Goal: Task Accomplishment & Management: Complete application form

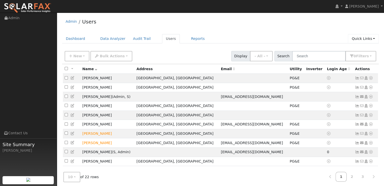
click at [371, 41] on link "Quick Links" at bounding box center [363, 38] width 31 height 9
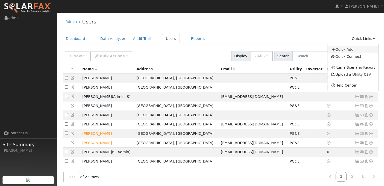
click at [353, 50] on link "Quick Add" at bounding box center [352, 49] width 51 height 7
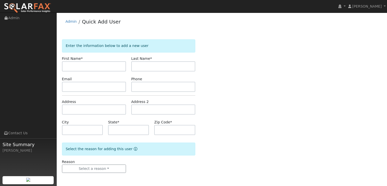
type input "[PHONE_NUMBER]"
type input "Dave"
click at [153, 65] on input "text" at bounding box center [163, 66] width 64 height 10
type input "Titus"
click at [119, 88] on input "text" at bounding box center [94, 87] width 64 height 10
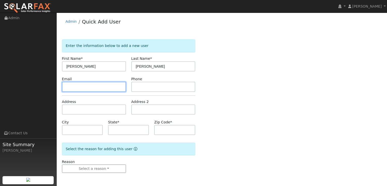
paste input "[EMAIL_ADDRESS][DOMAIN_NAME]"
type input "[EMAIL_ADDRESS][DOMAIN_NAME]"
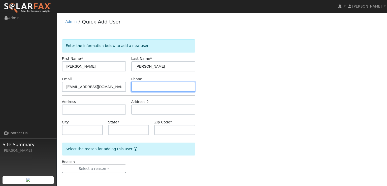
click at [177, 89] on input "text" at bounding box center [163, 87] width 64 height 10
paste input "650 743 4765"
type input "650 743 4765"
drag, startPoint x: 248, startPoint y: 112, endPoint x: 236, endPoint y: 95, distance: 21.2
click at [248, 112] on div "Enter the information below to add a new user First Name * Dave Last Name * Tit…" at bounding box center [222, 111] width 320 height 144
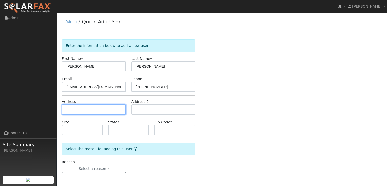
click at [122, 109] on input "text" at bounding box center [94, 109] width 64 height 10
paste input "6991 Daffodil Trl Cameron Park, CA 95672"
type input "6991 Daffodil Trail"
type input "Cameron Park"
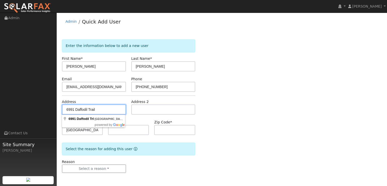
type input "CA"
type input "95672"
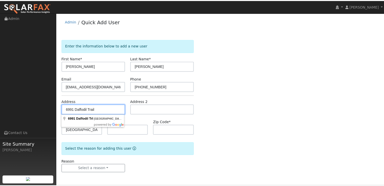
scroll to position [0, 0]
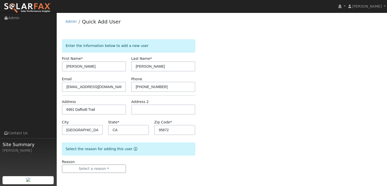
click at [250, 132] on div "Enter the information below to add a new user First Name * Dave Last Name * Tit…" at bounding box center [222, 111] width 320 height 144
click at [116, 167] on button "Select a reason" at bounding box center [94, 168] width 64 height 9
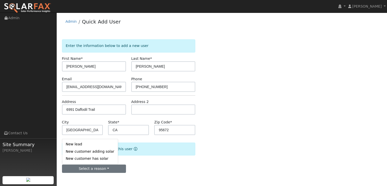
click at [96, 158] on link "New customer has solar" at bounding box center [90, 158] width 56 height 7
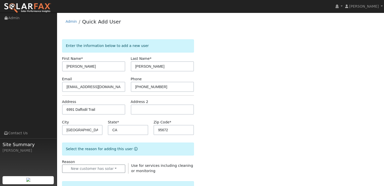
click at [261, 135] on div "Enter the information below to add a new user First Name * Dave Last Name * Tit…" at bounding box center [220, 181] width 317 height 285
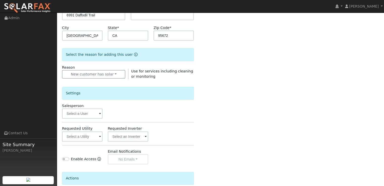
scroll to position [101, 0]
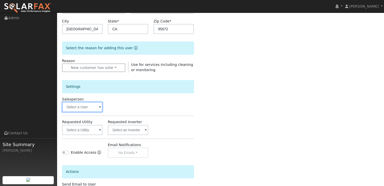
click at [71, 105] on input "text" at bounding box center [82, 107] width 40 height 10
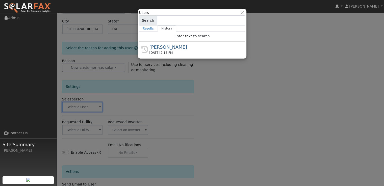
click at [164, 47] on div "[PERSON_NAME]" at bounding box center [194, 47] width 90 height 7
type input "[PERSON_NAME]"
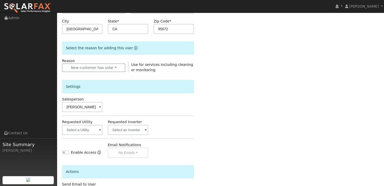
drag, startPoint x: 218, startPoint y: 97, endPoint x: 227, endPoint y: 100, distance: 9.1
click at [219, 96] on div "Enter the information below to add a new user First Name * Dave Last Name * Tit…" at bounding box center [220, 80] width 317 height 285
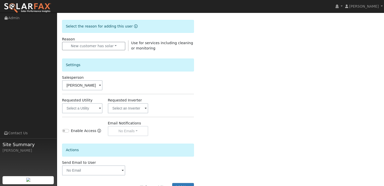
scroll to position [126, 0]
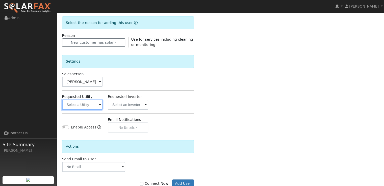
click at [98, 108] on input "text" at bounding box center [82, 105] width 40 height 10
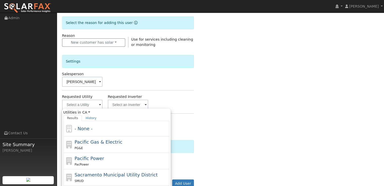
click at [96, 145] on div "PG&E" at bounding box center [121, 147] width 94 height 5
type input "Pacific Gas & Electric"
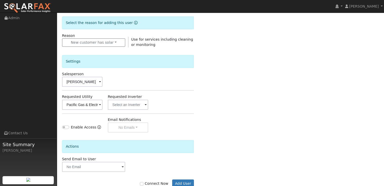
click at [170, 83] on div "Salesperson Rob Kindt" at bounding box center [127, 78] width 137 height 15
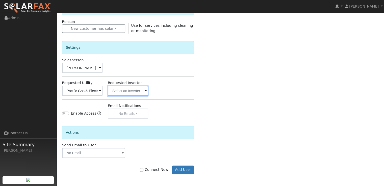
click at [136, 91] on input "text" at bounding box center [128, 91] width 40 height 10
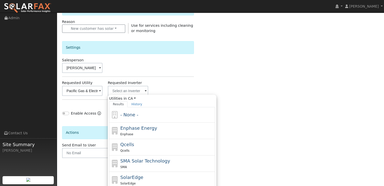
drag, startPoint x: 150, startPoint y: 130, endPoint x: 172, endPoint y: 85, distance: 50.1
click at [150, 130] on span "Enphase Energy" at bounding box center [138, 127] width 37 height 5
type input "Enphase Energy"
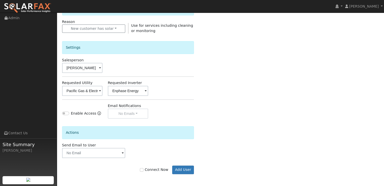
click at [178, 84] on div "Requested Utility Pacific Gas & Electric Requested Inverter Enphase Energy" at bounding box center [127, 87] width 137 height 15
drag, startPoint x: 267, startPoint y: 118, endPoint x: 239, endPoint y: 152, distance: 43.2
click at [267, 119] on div "Enter the information below to add a new user First Name * Dave Last Name * Tit…" at bounding box center [220, 41] width 317 height 285
drag, startPoint x: 145, startPoint y: 170, endPoint x: 171, endPoint y: 169, distance: 25.7
click at [143, 170] on input "Connect Now" at bounding box center [142, 170] width 4 height 4
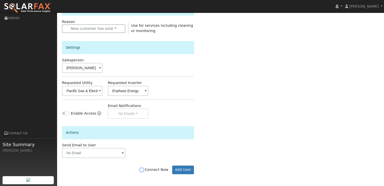
checkbox input "true"
click at [181, 169] on button "Add User" at bounding box center [183, 169] width 22 height 9
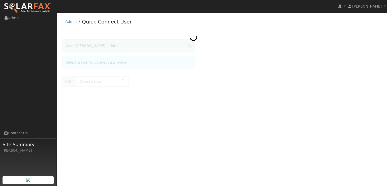
type input "[PERSON_NAME]"
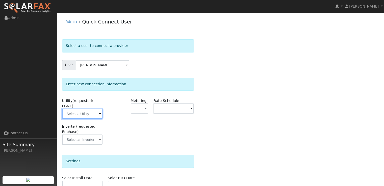
click at [93, 110] on input "text" at bounding box center [82, 114] width 40 height 10
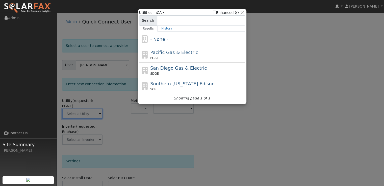
click at [189, 53] on span "Pacific Gas & Electric" at bounding box center [174, 52] width 48 height 5
type input "PG&E"
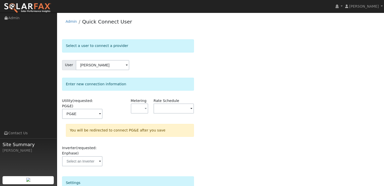
click at [199, 116] on div "Select a user to connect a provider User [PERSON_NAME] Account Default Account …" at bounding box center [220, 156] width 317 height 235
click at [186, 145] on div "Inverter (requested: Enphase)" at bounding box center [127, 158] width 137 height 26
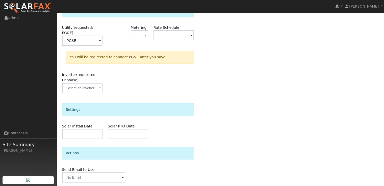
scroll to position [76, 0]
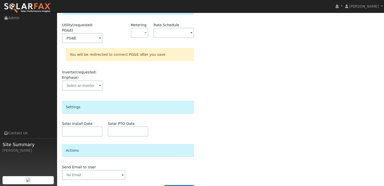
click at [100, 83] on span at bounding box center [100, 86] width 2 height 6
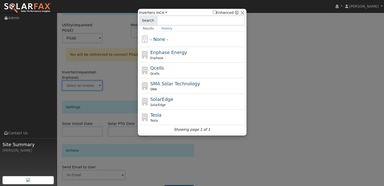
drag, startPoint x: 176, startPoint y: 56, endPoint x: 184, endPoint y: 60, distance: 9.7
click at [176, 57] on div "Enphase" at bounding box center [197, 58] width 94 height 5
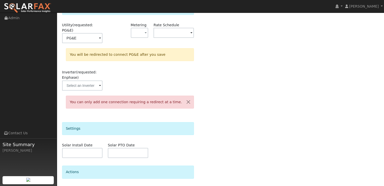
click at [284, 115] on div "Select a user to connect a provider User Dave Titus Account Default Account Def…" at bounding box center [220, 92] width 317 height 256
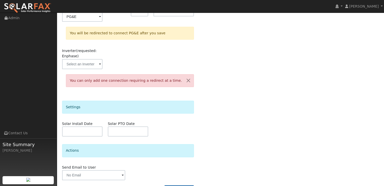
scroll to position [101, 0]
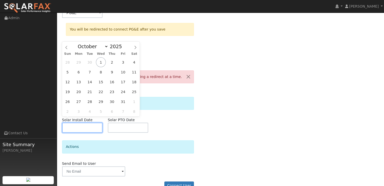
click at [90, 123] on input "text" at bounding box center [82, 128] width 40 height 10
click at [124, 103] on span "31" at bounding box center [123, 102] width 10 height 10
type input "10/31/2025"
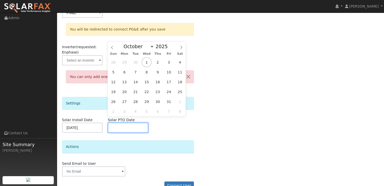
click at [130, 123] on input "text" at bounding box center [128, 128] width 40 height 10
click at [169, 101] on span "31" at bounding box center [169, 102] width 10 height 10
type input "10/31/2025"
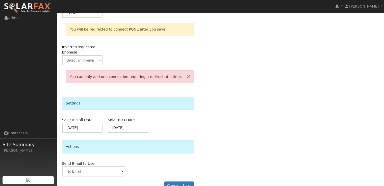
click at [275, 138] on div "Select a user to connect a provider User Dave Titus Account Default Account Def…" at bounding box center [220, 66] width 317 height 256
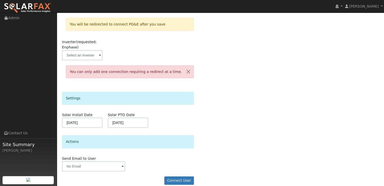
scroll to position [106, 0]
click at [192, 177] on button "Connect User" at bounding box center [179, 180] width 30 height 9
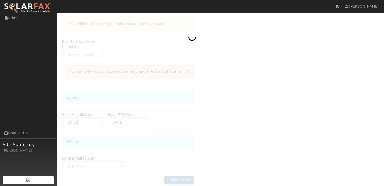
drag, startPoint x: 23, startPoint y: 4, endPoint x: 26, endPoint y: 5, distance: 3.8
click at [23, 4] on img at bounding box center [27, 8] width 47 height 11
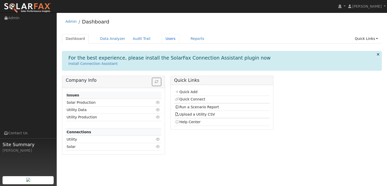
click at [164, 39] on link "Users" at bounding box center [171, 38] width 18 height 9
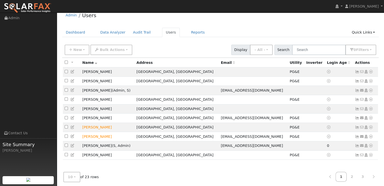
scroll to position [10, 0]
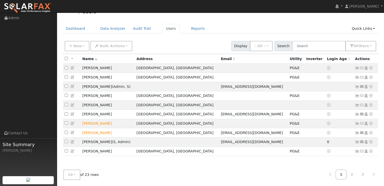
click at [352, 177] on link "2" at bounding box center [351, 175] width 11 height 10
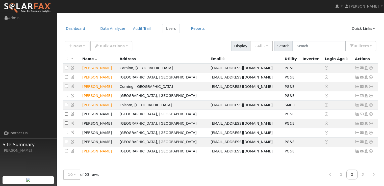
click at [362, 172] on link "3" at bounding box center [362, 175] width 11 height 10
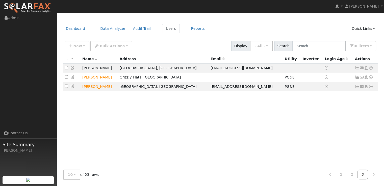
click at [373, 69] on td "Send Email... Copy a Link Reset Password Open Access Data Analyzer Reports Scen…" at bounding box center [365, 68] width 25 height 9
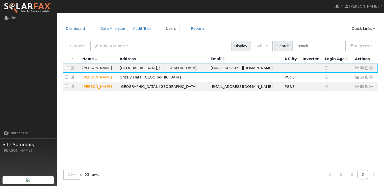
click at [370, 69] on icon at bounding box center [370, 68] width 5 height 4
click at [0, 0] on link "Utility" at bounding box center [0, 0] width 0 height 0
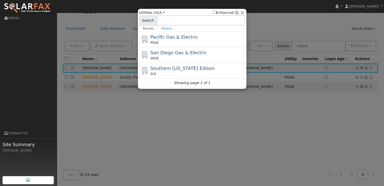
click at [187, 41] on div "PG&E" at bounding box center [197, 42] width 94 height 5
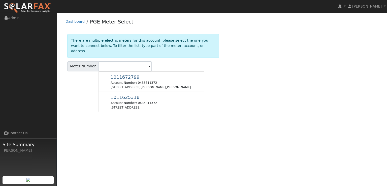
click at [124, 95] on span "1011625318" at bounding box center [125, 97] width 29 height 5
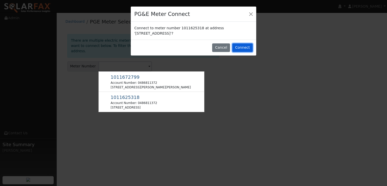
click at [244, 47] on button "Connect" at bounding box center [243, 47] width 20 height 9
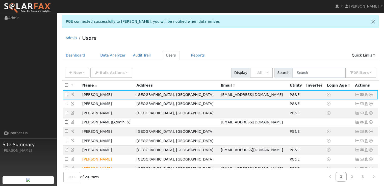
click at [370, 96] on icon at bounding box center [370, 95] width 5 height 4
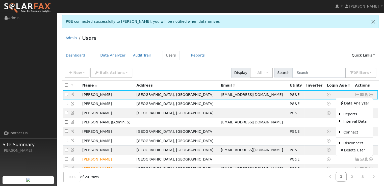
click at [351, 102] on link "Data Analyzer" at bounding box center [354, 103] width 37 height 7
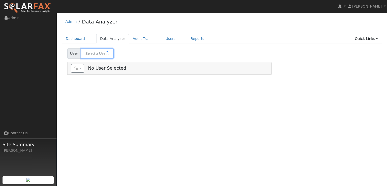
type input "[PERSON_NAME]"
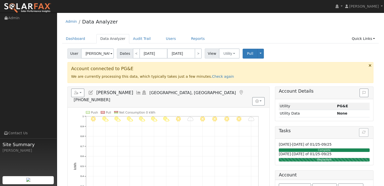
click at [370, 66] on icon at bounding box center [369, 66] width 3 height 4
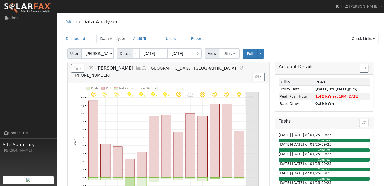
click at [363, 39] on link "Quick Links" at bounding box center [363, 38] width 31 height 9
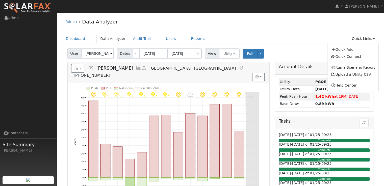
drag, startPoint x: 318, startPoint y: 30, endPoint x: 251, endPoint y: 35, distance: 66.5
click at [318, 30] on div "Admin Data Analyzer" at bounding box center [220, 22] width 317 height 15
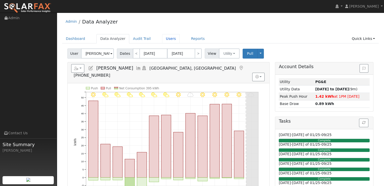
click at [165, 40] on link "Users" at bounding box center [171, 38] width 18 height 9
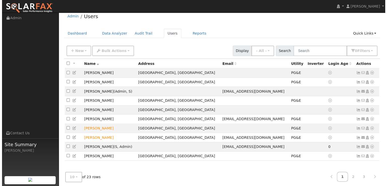
scroll to position [10, 0]
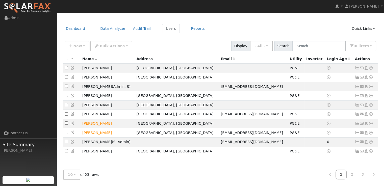
click at [363, 176] on link "3" at bounding box center [362, 175] width 11 height 10
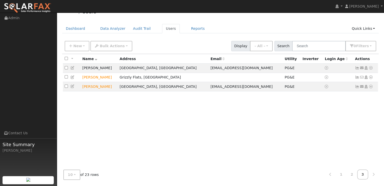
click at [370, 69] on icon at bounding box center [370, 68] width 5 height 4
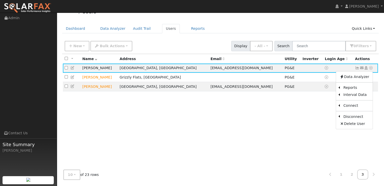
click at [0, 0] on link "Export to CSV" at bounding box center [0, 0] width 0 height 0
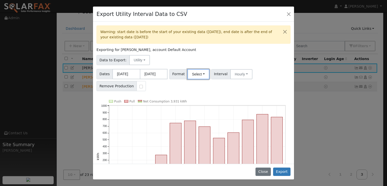
click at [200, 73] on button "Select" at bounding box center [199, 74] width 22 height 10
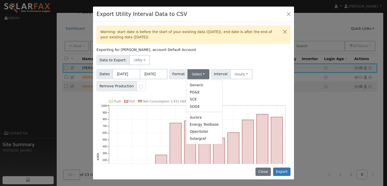
click at [205, 132] on link "OpenSolar" at bounding box center [204, 131] width 36 height 7
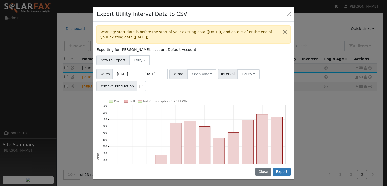
click at [266, 86] on div "Dates [DATE] [DATE] Format OpenSolar Generic PG&E SCE SDGE Aurora Energy Toolba…" at bounding box center [194, 79] width 196 height 24
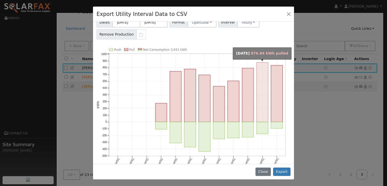
scroll to position [59, 0]
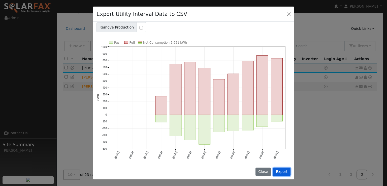
click at [283, 173] on button "Export" at bounding box center [281, 172] width 17 height 9
